Goal: Find specific page/section: Find specific page/section

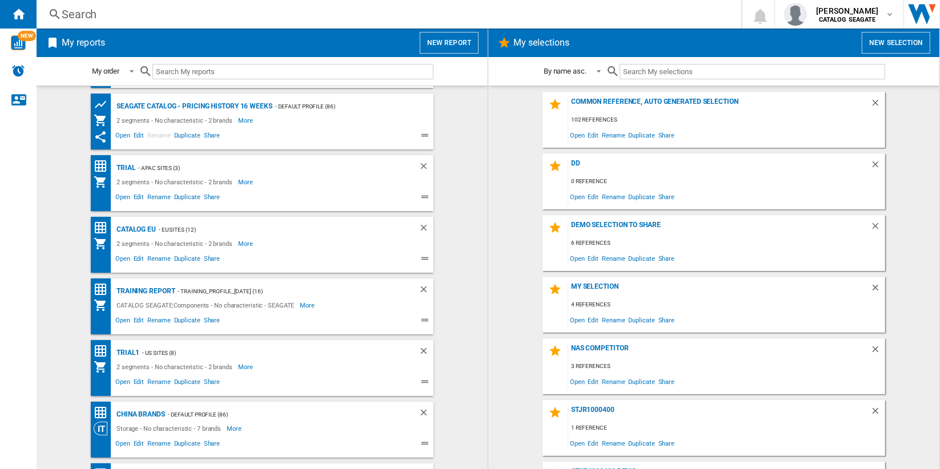
scroll to position [110, 0]
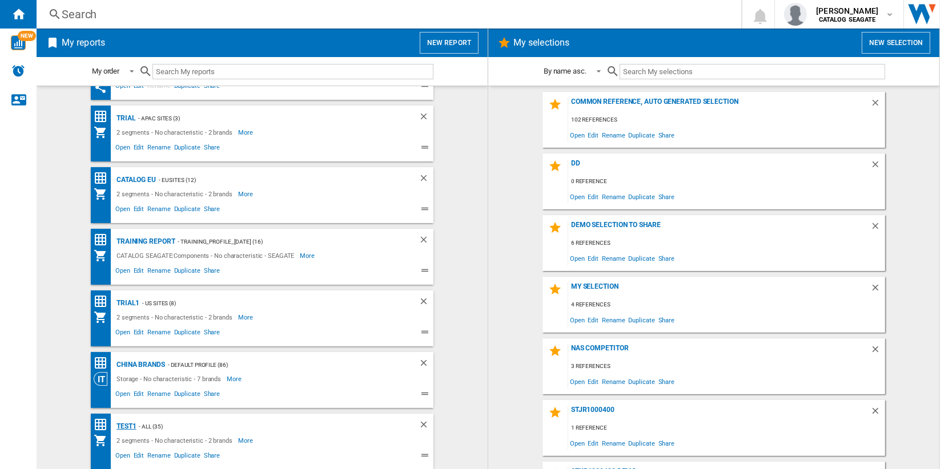
click at [122, 426] on div "test1" at bounding box center [125, 427] width 23 height 14
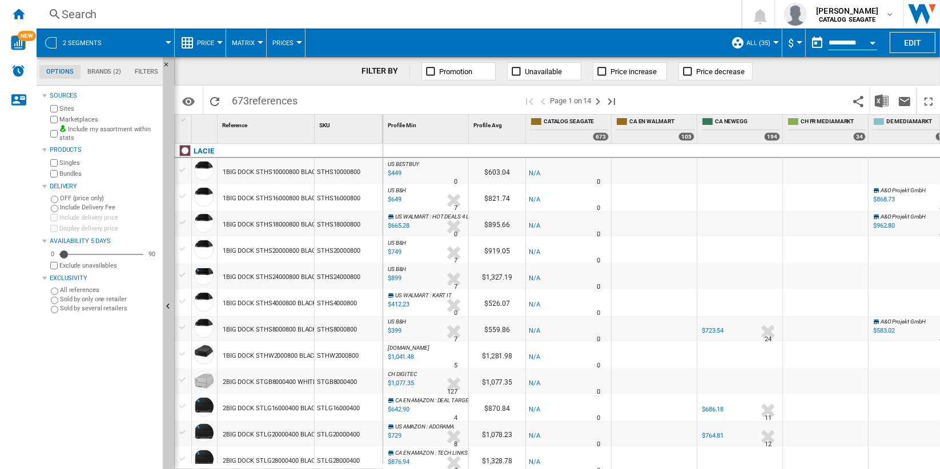
click at [765, 43] on span "ALL (35)" at bounding box center [758, 42] width 24 height 7
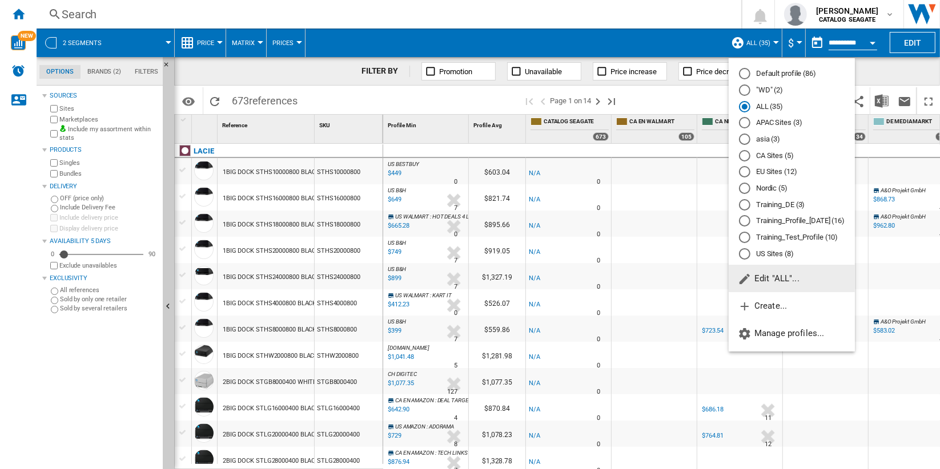
drag, startPoint x: 790, startPoint y: 122, endPoint x: 793, endPoint y: 140, distance: 18.5
click at [790, 122] on md-radio-button "APAC Sites (3)" at bounding box center [792, 123] width 106 height 11
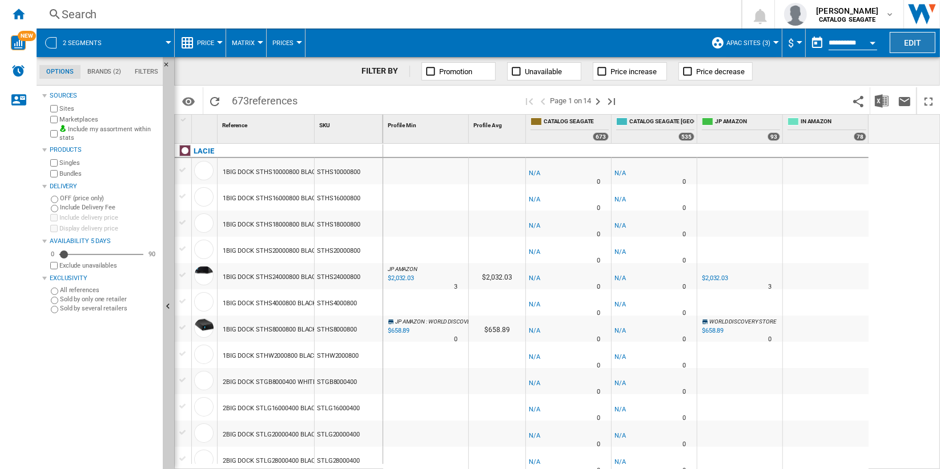
click at [909, 41] on button "Edit" at bounding box center [912, 42] width 46 height 21
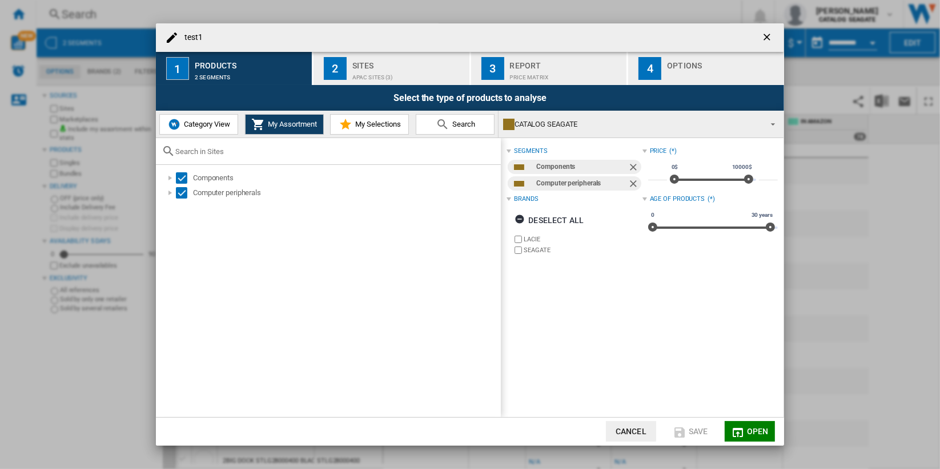
click at [404, 74] on div "APAC Sites (3)" at bounding box center [408, 75] width 112 height 12
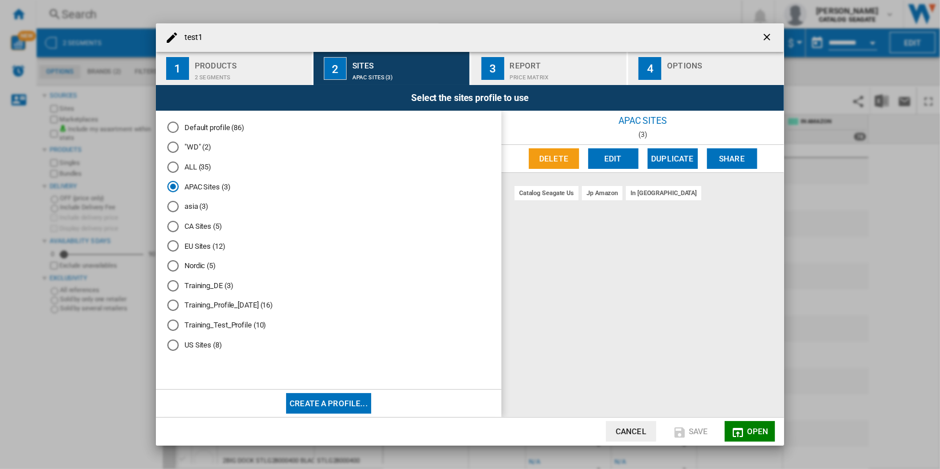
click at [756, 434] on span "Open" at bounding box center [758, 431] width 22 height 9
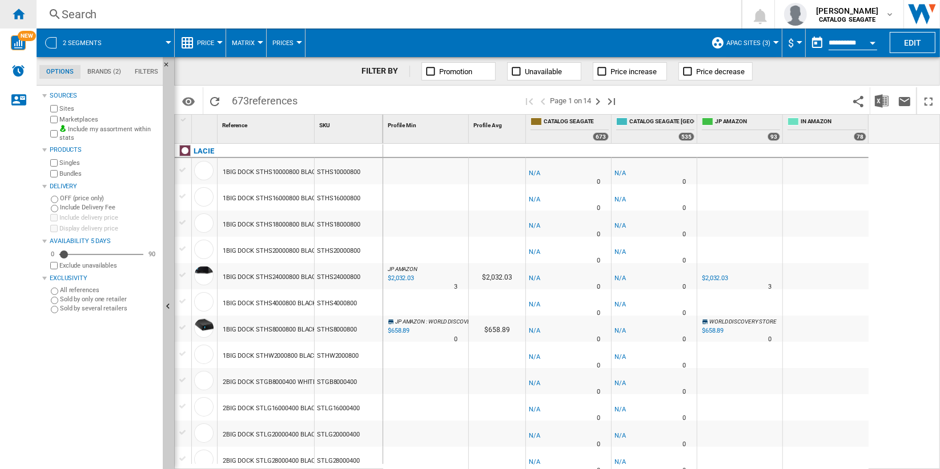
click at [25, 10] on div "Home" at bounding box center [18, 14] width 37 height 29
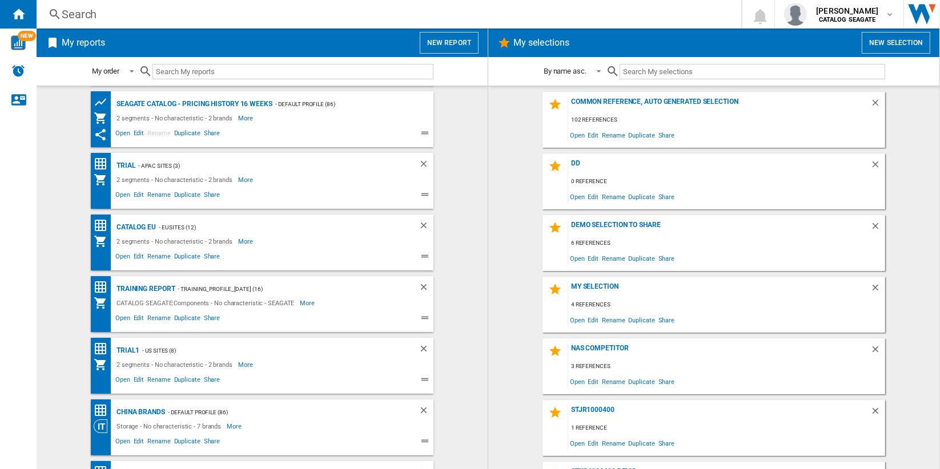
scroll to position [110, 0]
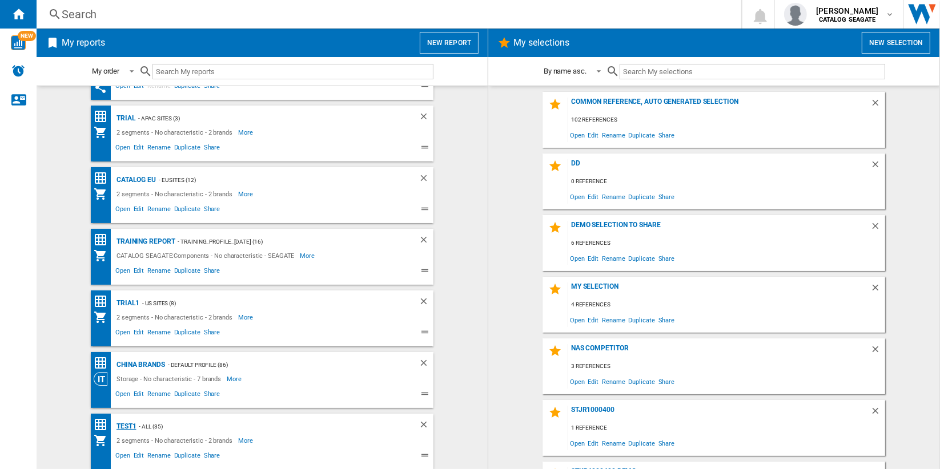
click at [124, 425] on div "test1" at bounding box center [125, 427] width 23 height 14
